Goal: Book appointment/travel/reservation

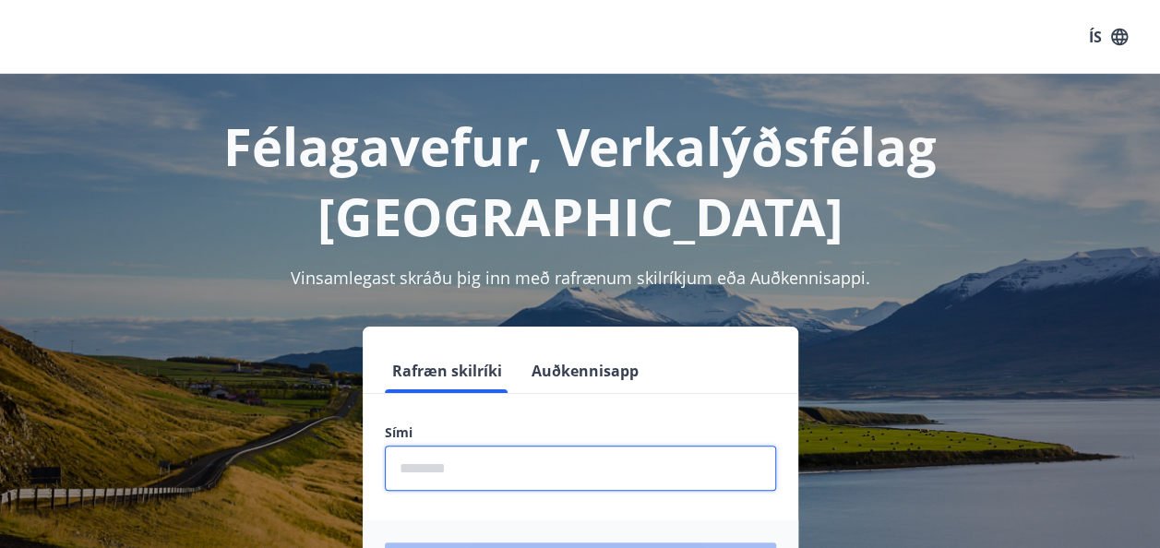
click at [507, 446] on input "phone" at bounding box center [580, 468] width 391 height 45
type input "********"
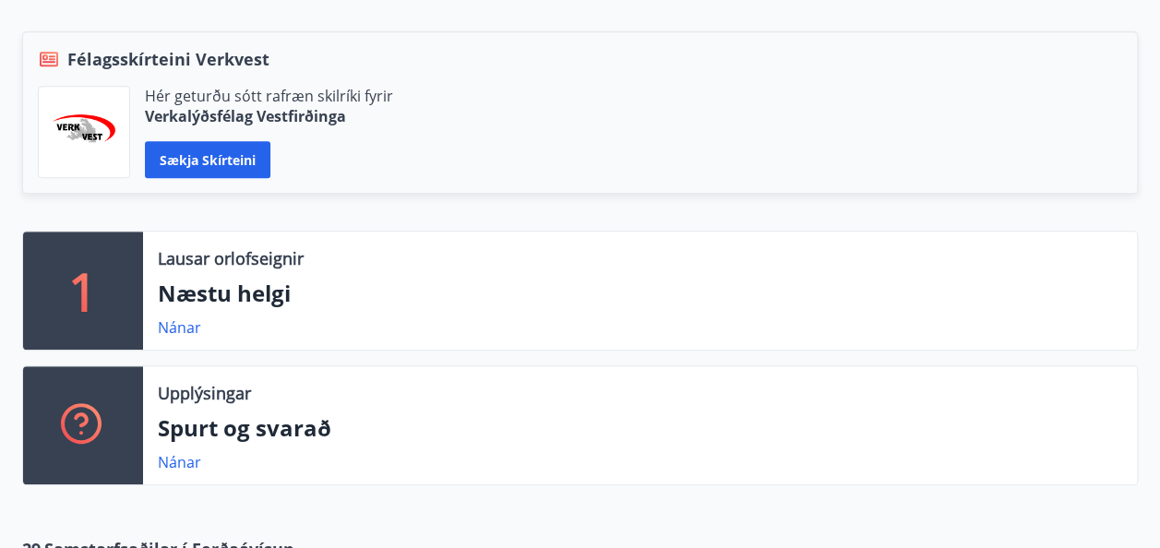
scroll to position [406, 0]
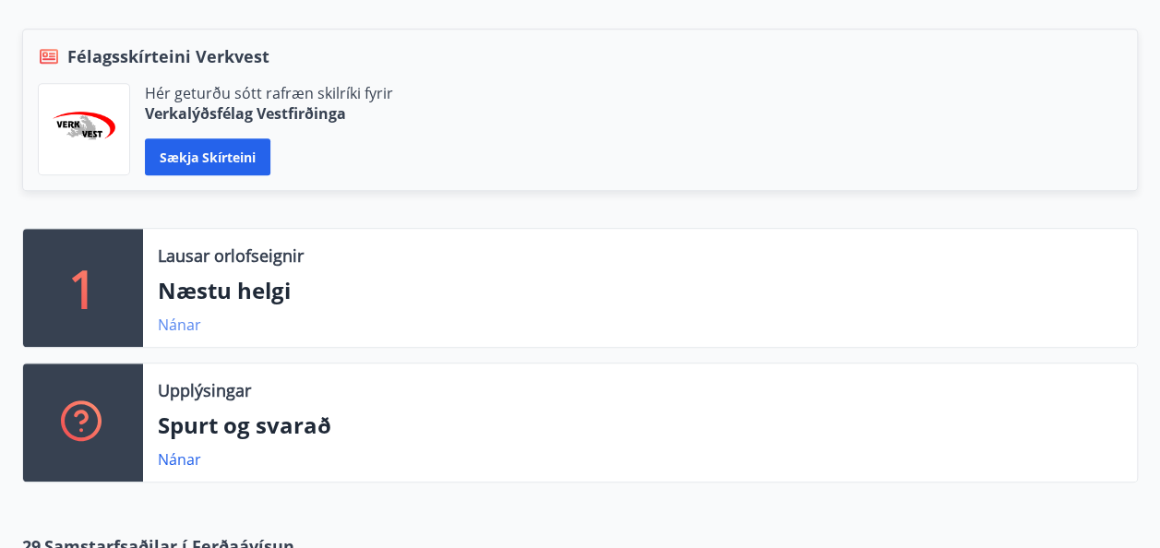
click at [177, 327] on link "Nánar" at bounding box center [179, 325] width 43 height 20
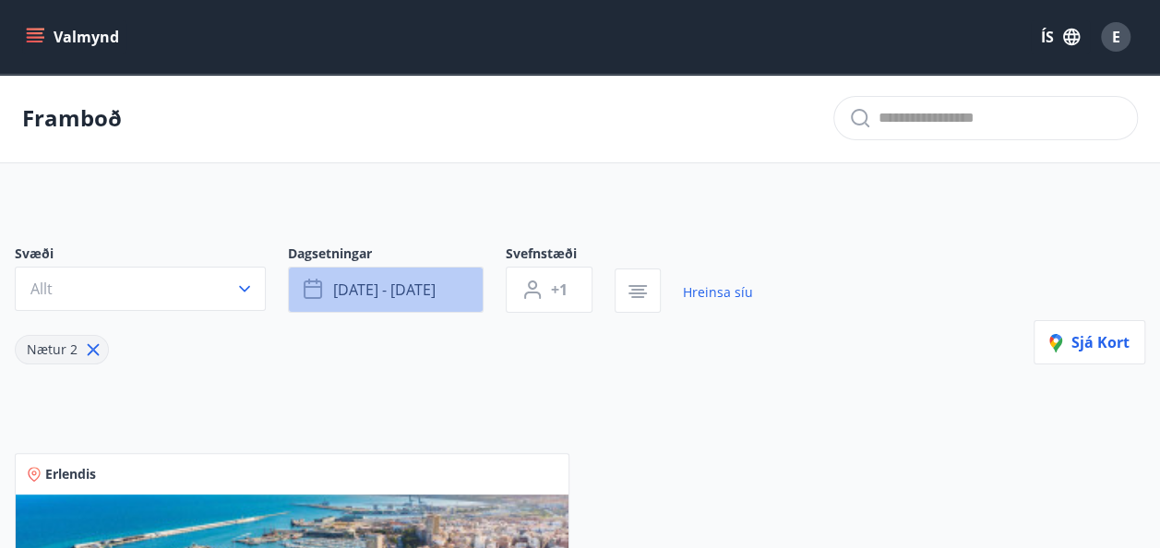
click at [463, 291] on button "sep 26 - sep 29" at bounding box center [386, 290] width 196 height 46
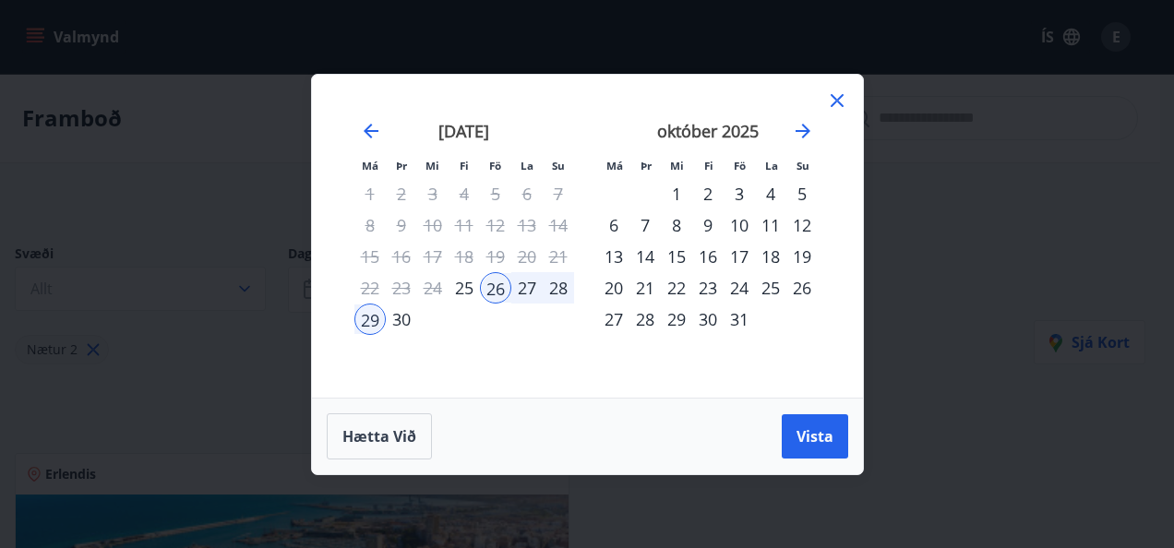
click at [646, 256] on div "14" at bounding box center [644, 256] width 31 height 31
click at [744, 254] on div "17" at bounding box center [738, 256] width 31 height 31
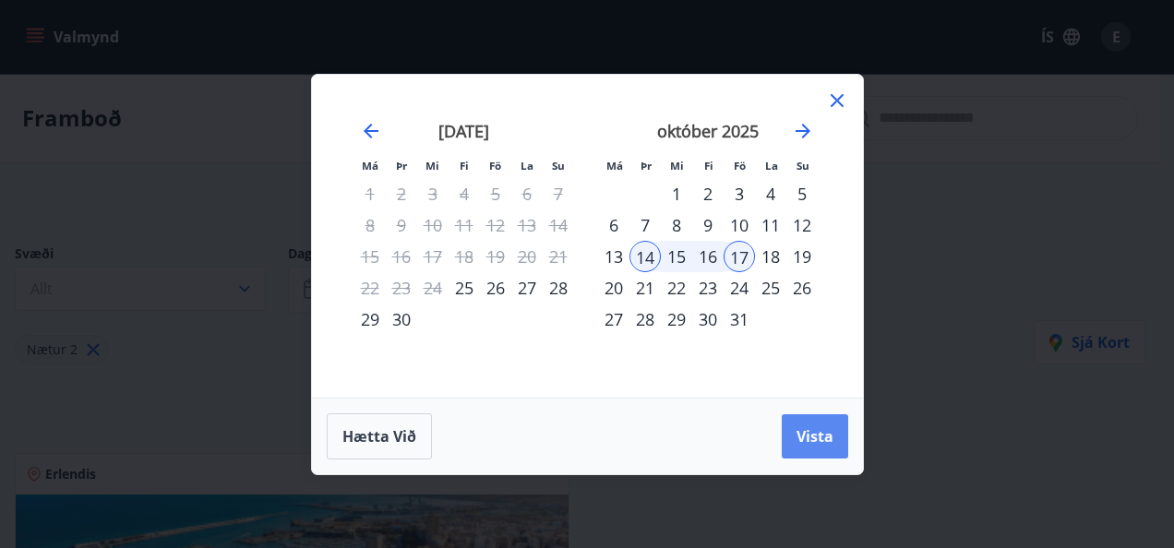
click at [796, 429] on span "Vista" at bounding box center [814, 436] width 37 height 20
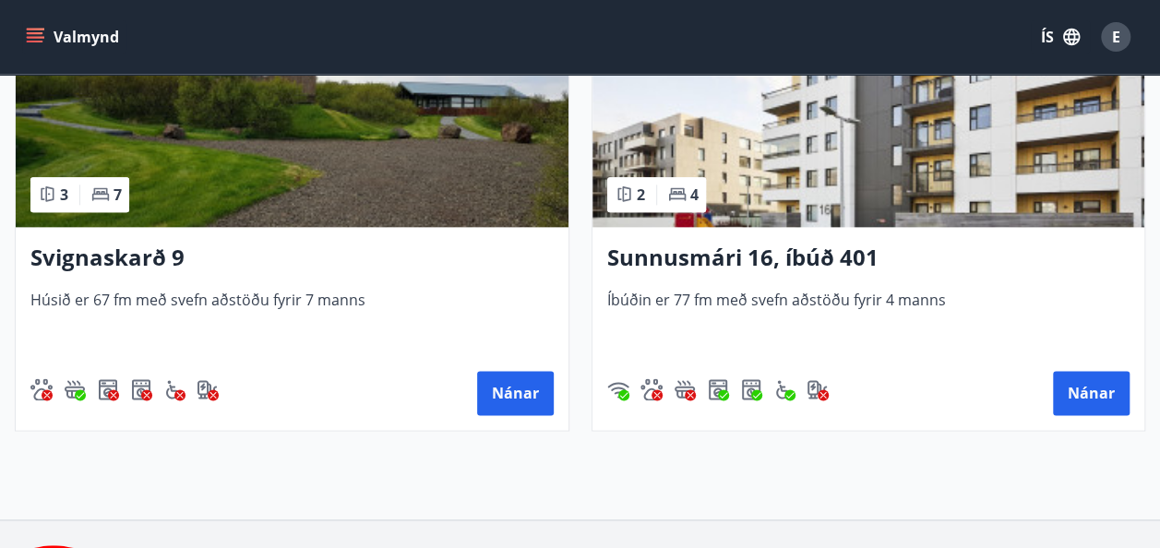
scroll to position [996, 0]
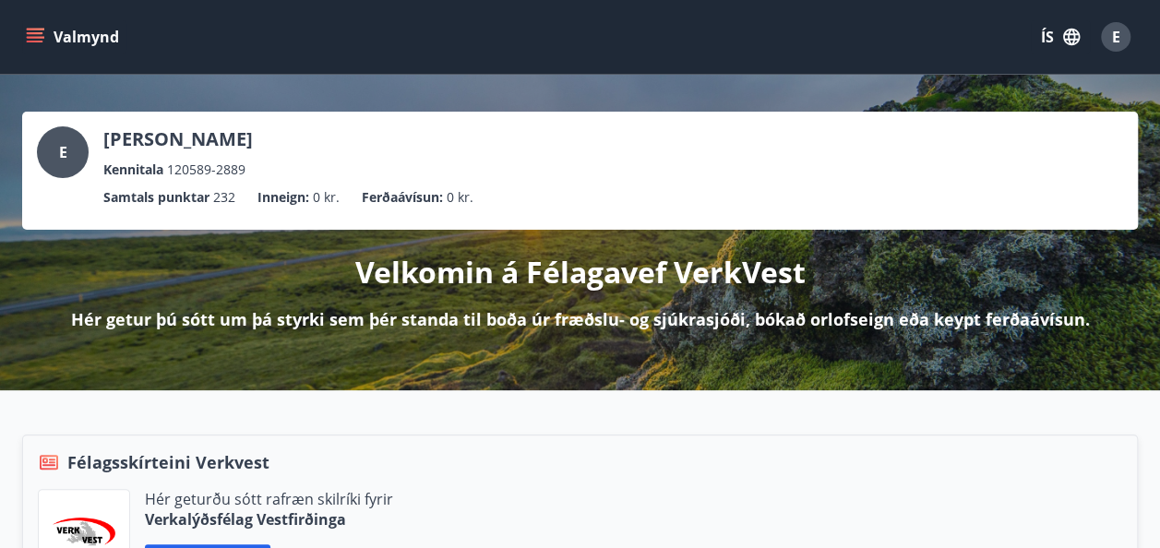
click at [37, 30] on icon "menu" at bounding box center [37, 30] width 20 height 2
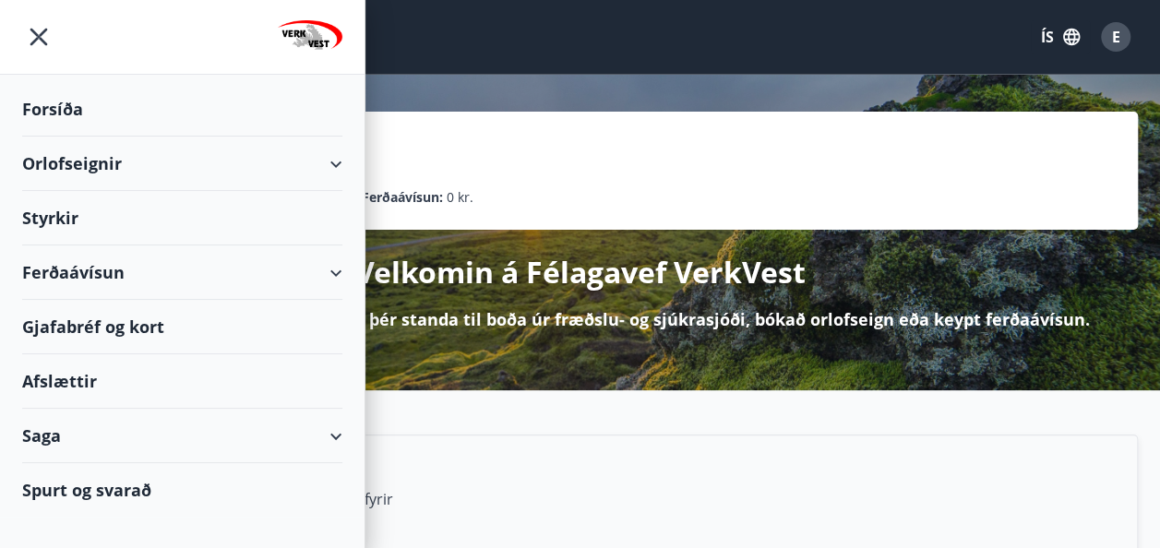
click at [343, 162] on icon at bounding box center [336, 164] width 22 height 22
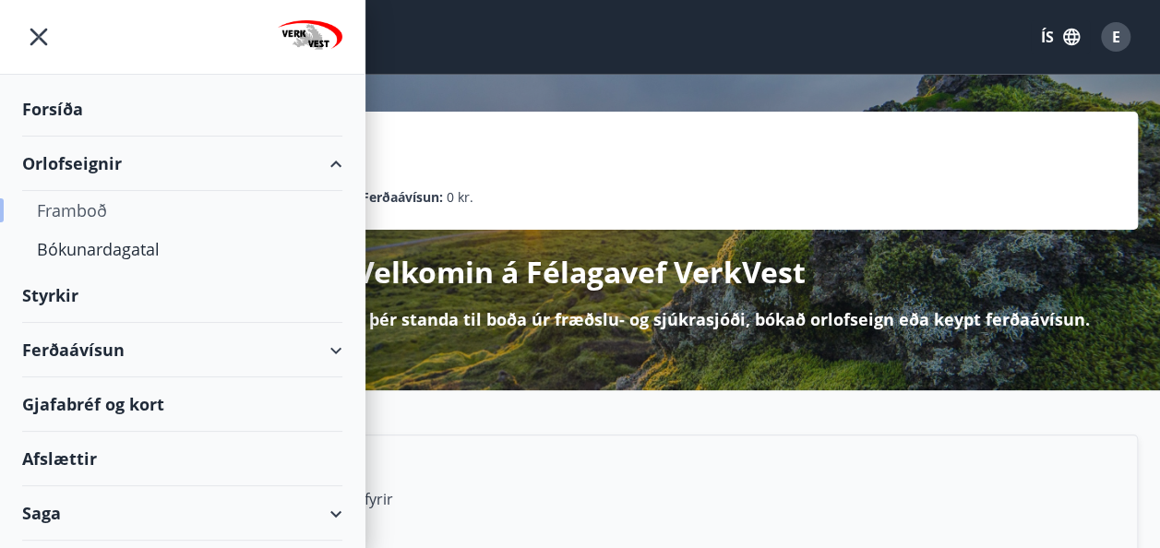
click at [66, 214] on div "Framboð" at bounding box center [182, 210] width 291 height 39
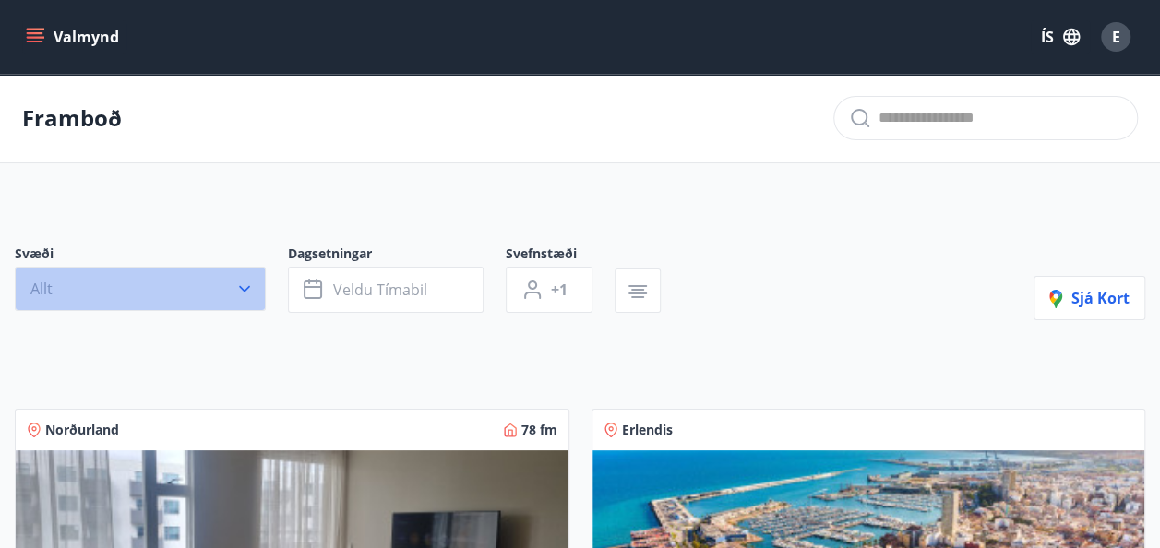
click at [232, 291] on button "Allt" at bounding box center [140, 289] width 251 height 44
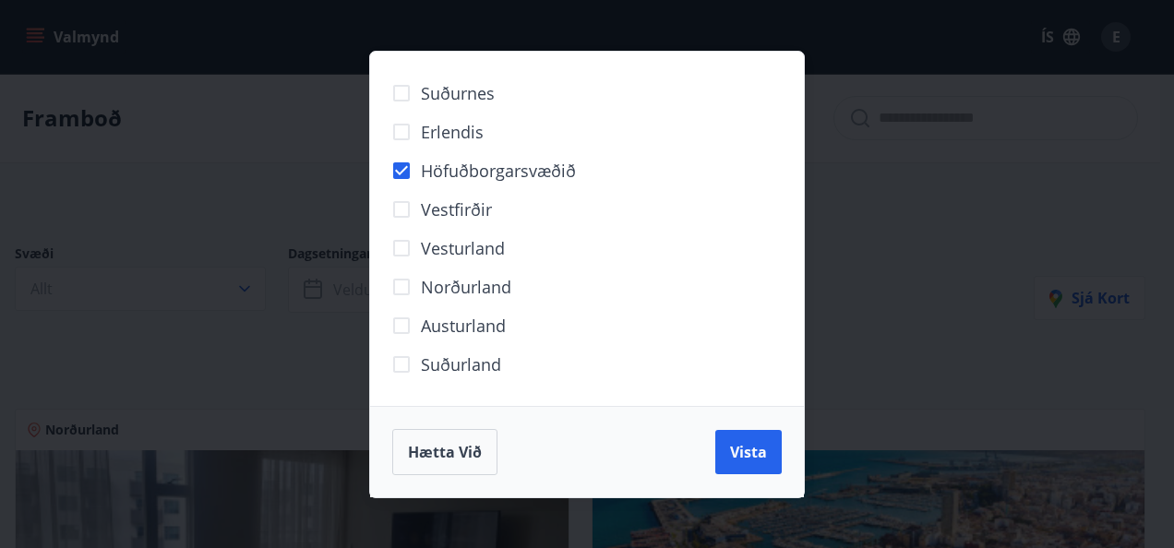
click at [342, 299] on div "Suðurnes Erlendis Höfuðborgarsvæðið [GEOGRAPHIC_DATA] [GEOGRAPHIC_DATA] [GEOGRA…" at bounding box center [587, 274] width 1174 height 548
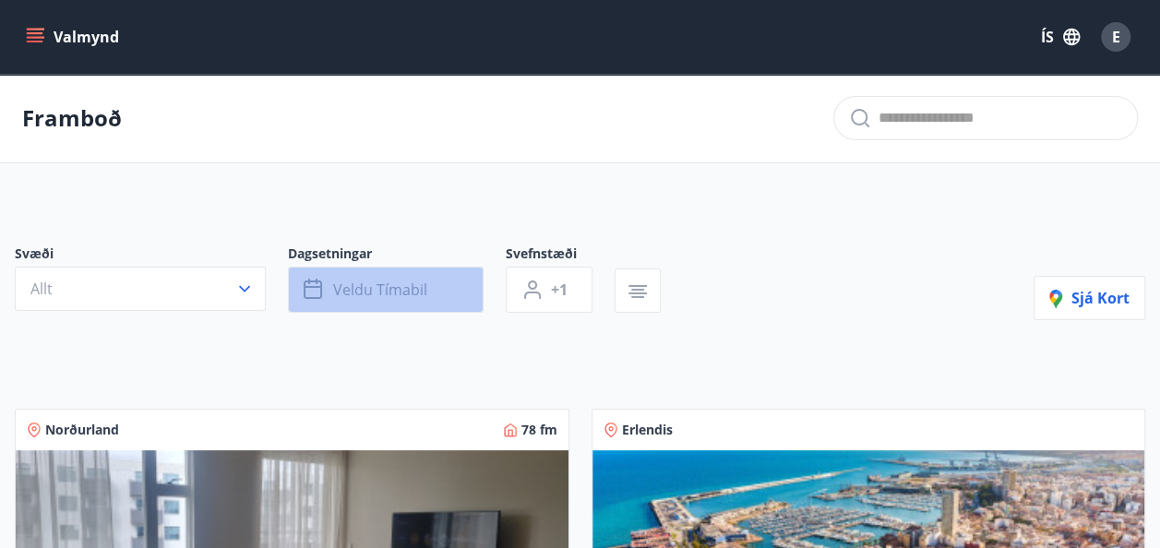
click at [345, 293] on span "Veldu tímabil" at bounding box center [380, 290] width 94 height 20
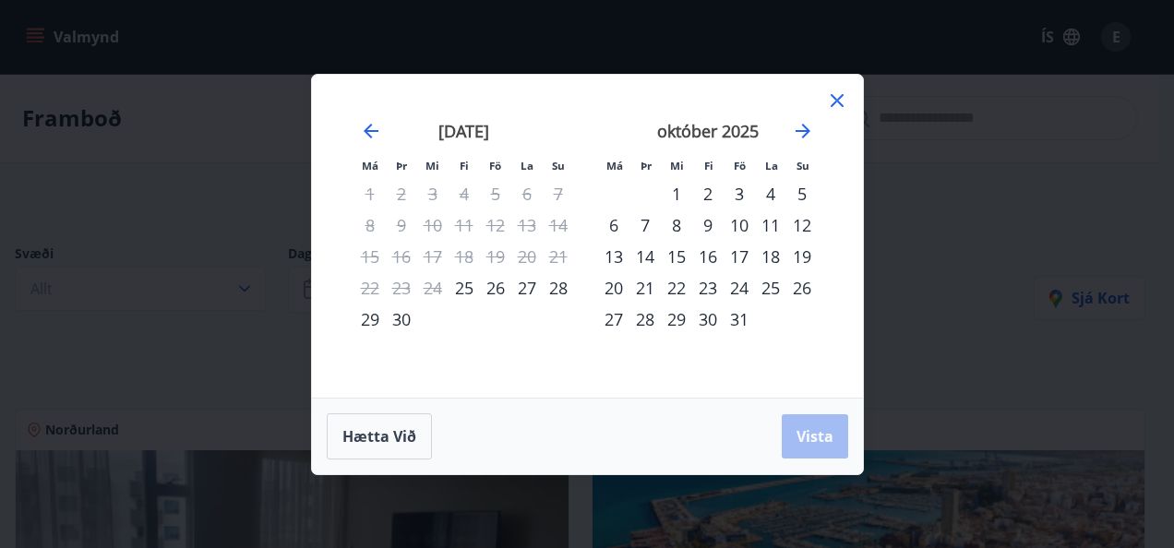
click at [617, 258] on div "13" at bounding box center [613, 256] width 31 height 31
click at [742, 254] on div "17" at bounding box center [738, 256] width 31 height 31
click at [811, 434] on span "Vista" at bounding box center [814, 436] width 37 height 20
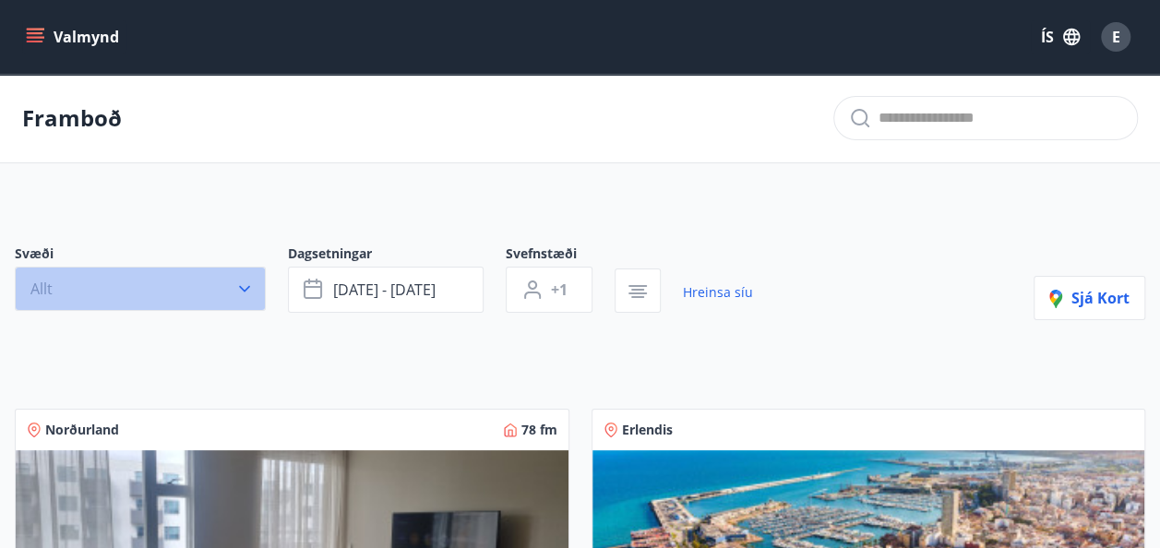
click at [227, 279] on button "Allt" at bounding box center [140, 289] width 251 height 44
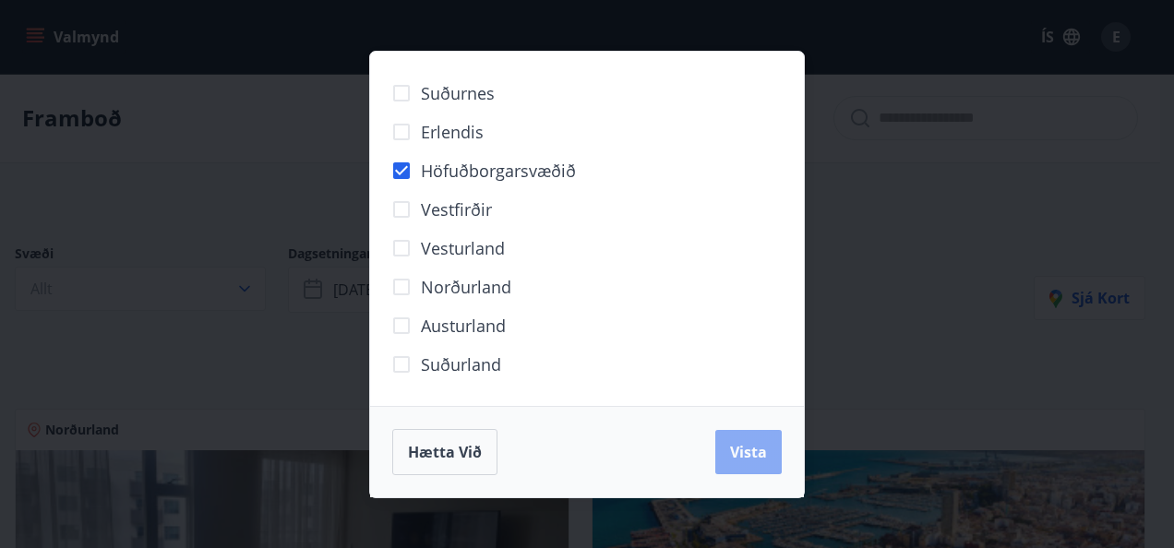
click at [750, 457] on span "Vista" at bounding box center [748, 452] width 37 height 20
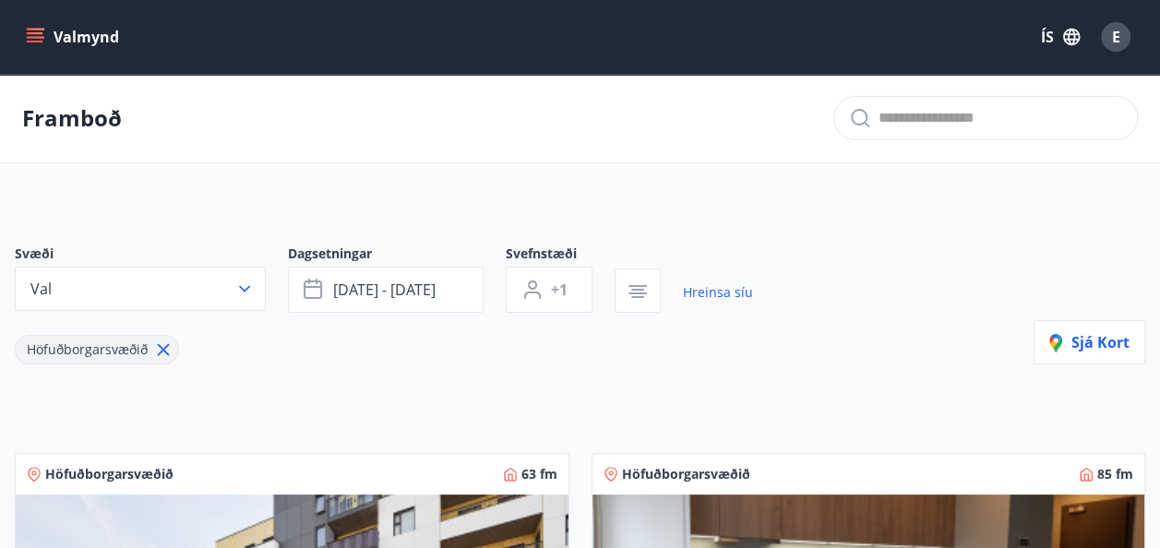
click at [343, 328] on div "Höfuðborgarsvæðið" at bounding box center [384, 339] width 738 height 52
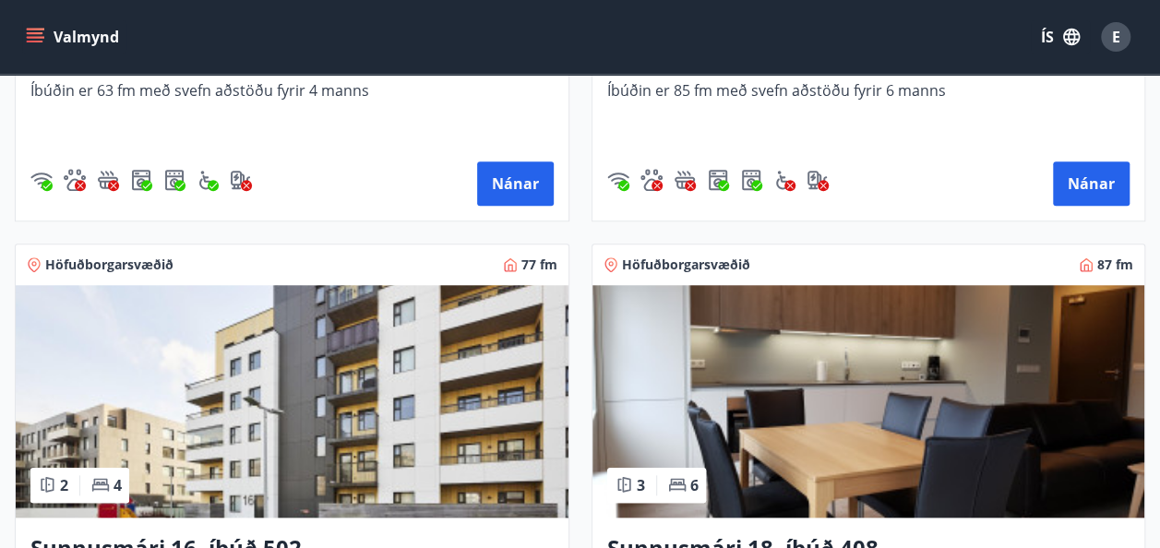
scroll to position [923, 0]
